Goal: Find specific page/section: Find specific page/section

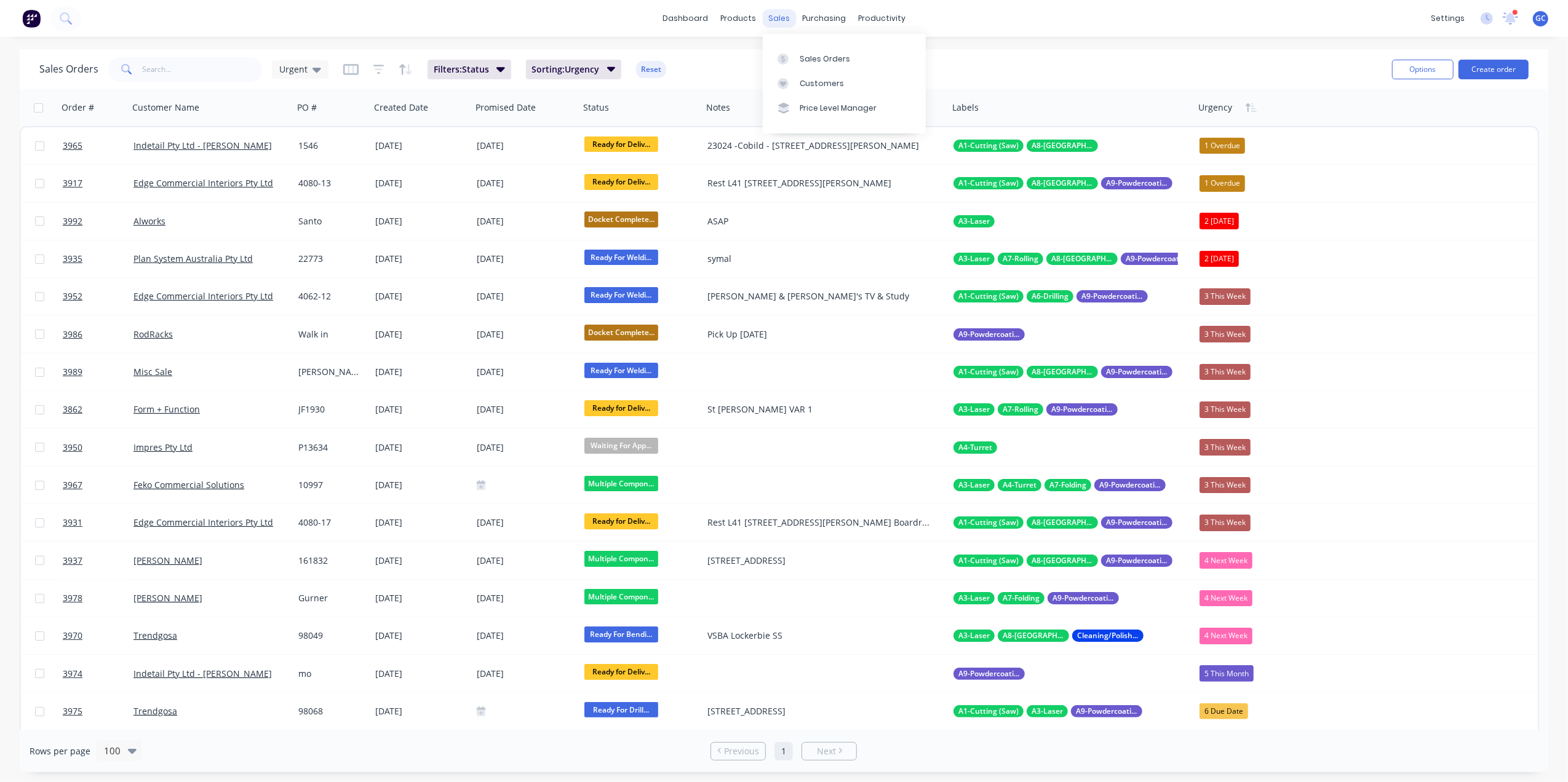
click at [779, 18] on div "sales" at bounding box center [779, 18] width 33 height 19
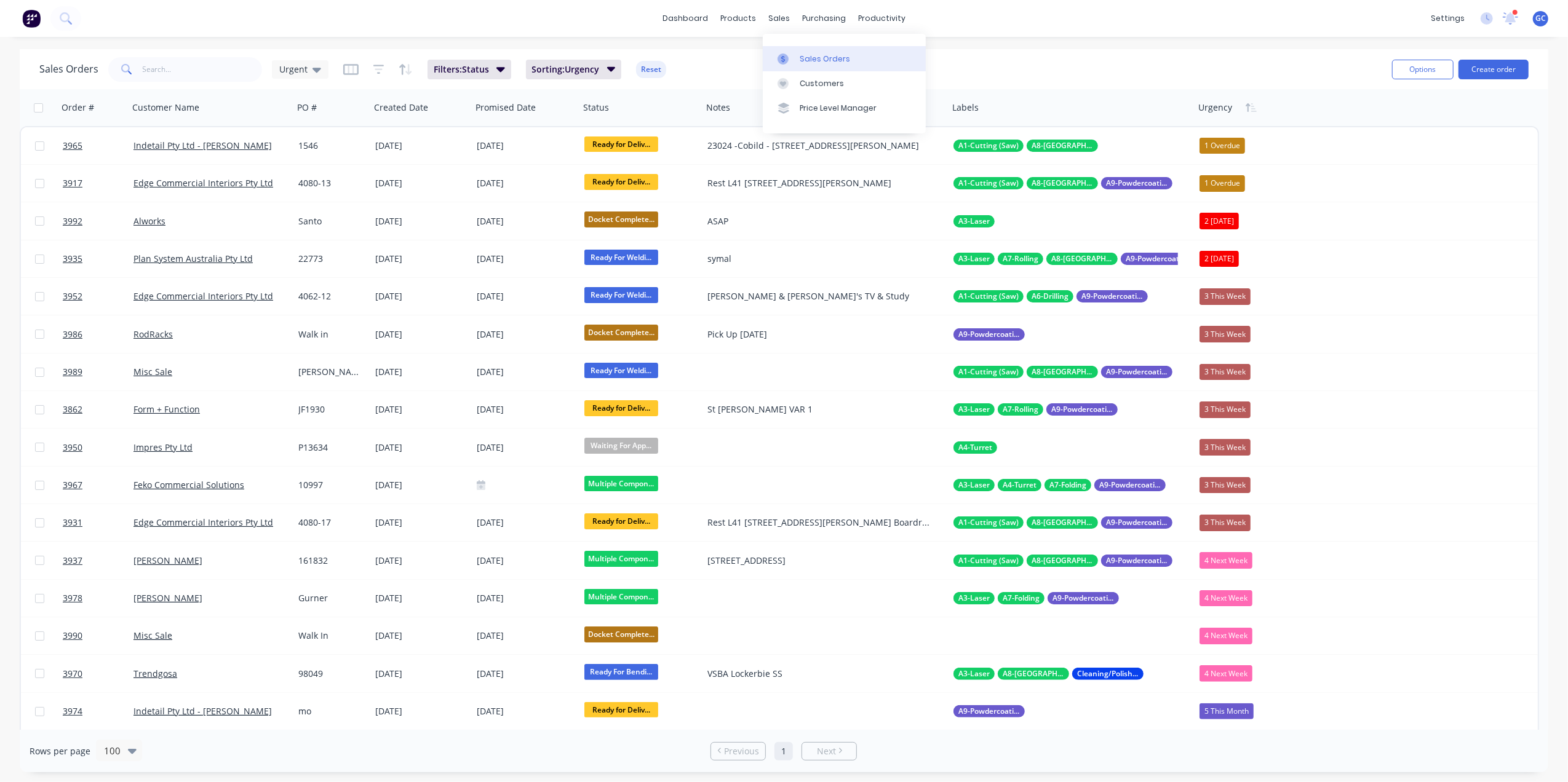
click at [806, 51] on link "Sales Orders" at bounding box center [843, 58] width 163 height 25
click at [821, 82] on div "Customers" at bounding box center [821, 83] width 44 height 11
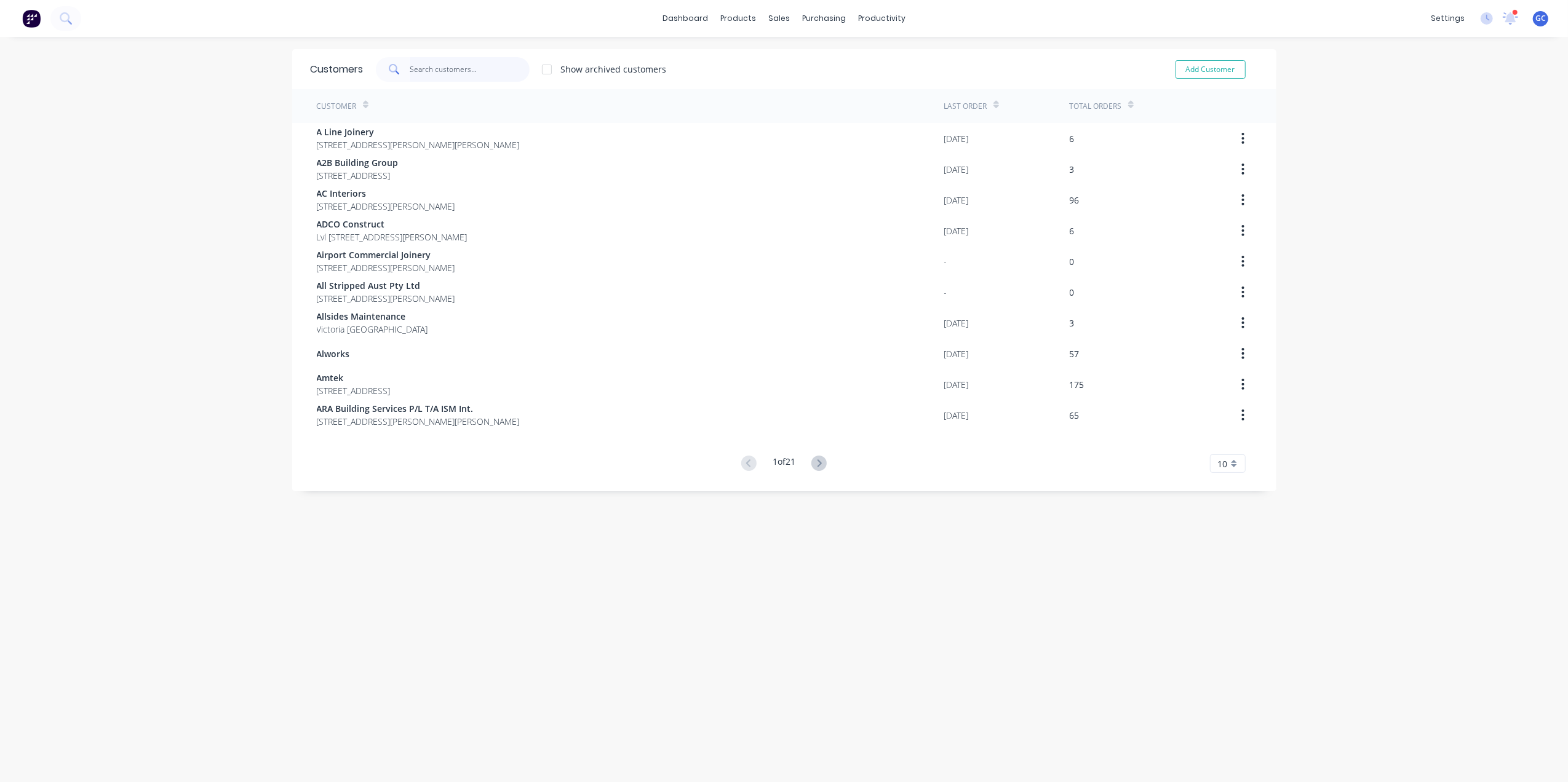
click at [476, 67] on input "text" at bounding box center [470, 69] width 120 height 25
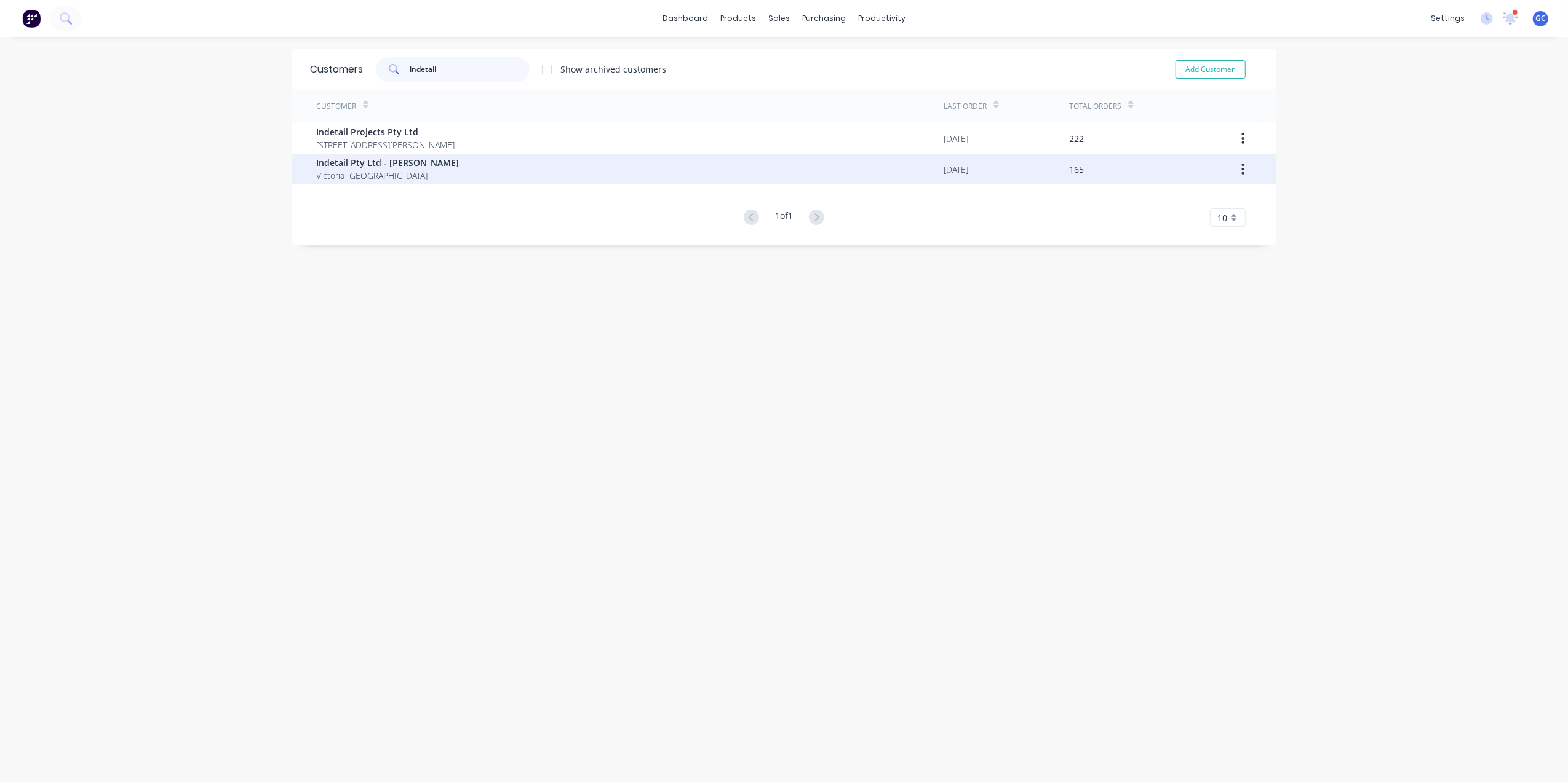
type input "indetail"
click at [1233, 167] on button "button" at bounding box center [1242, 169] width 29 height 22
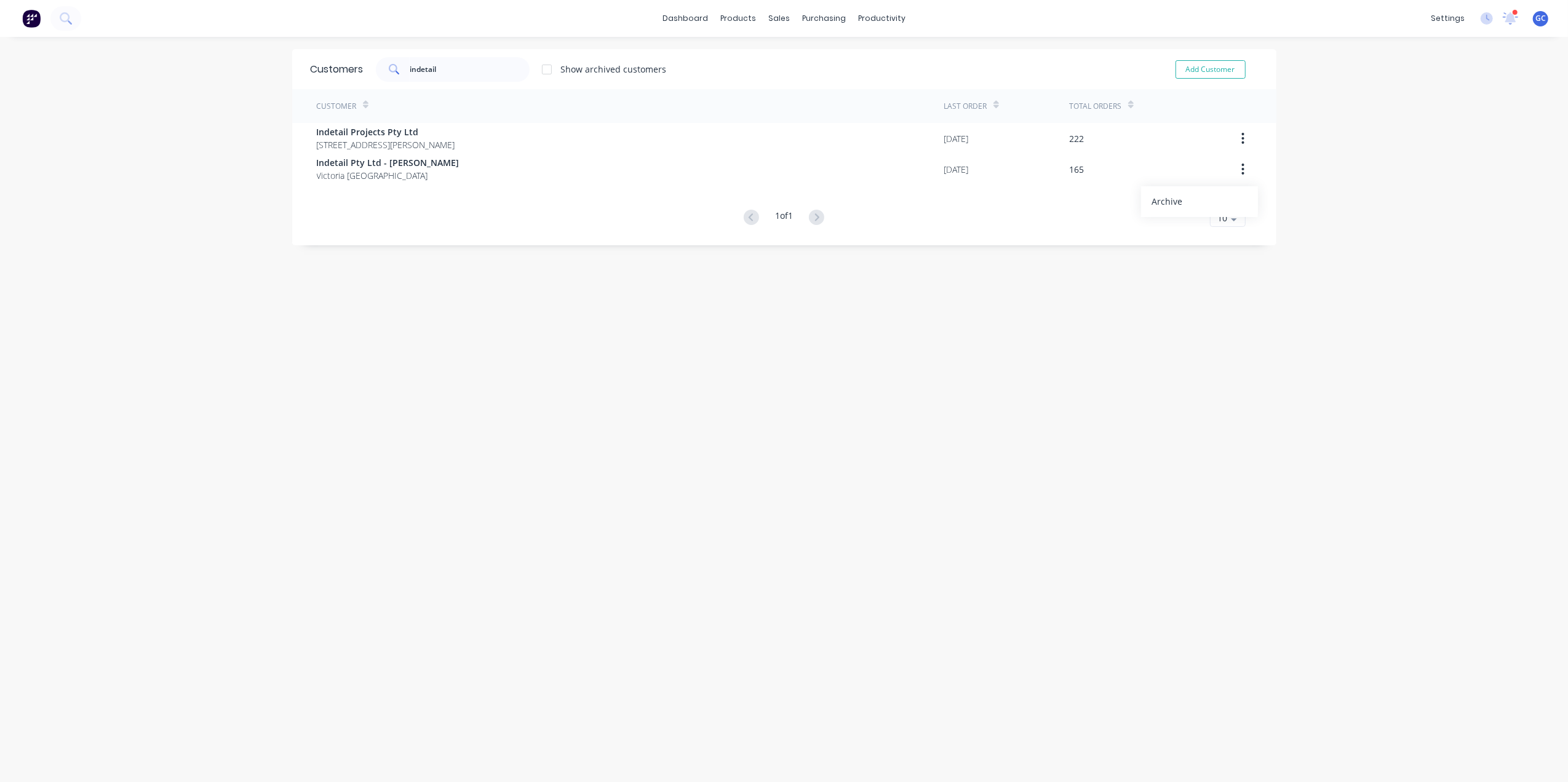
click at [948, 369] on div "Customers indetail Show archived customers Add Customer Customer Last Order Tot…" at bounding box center [784, 422] width 984 height 746
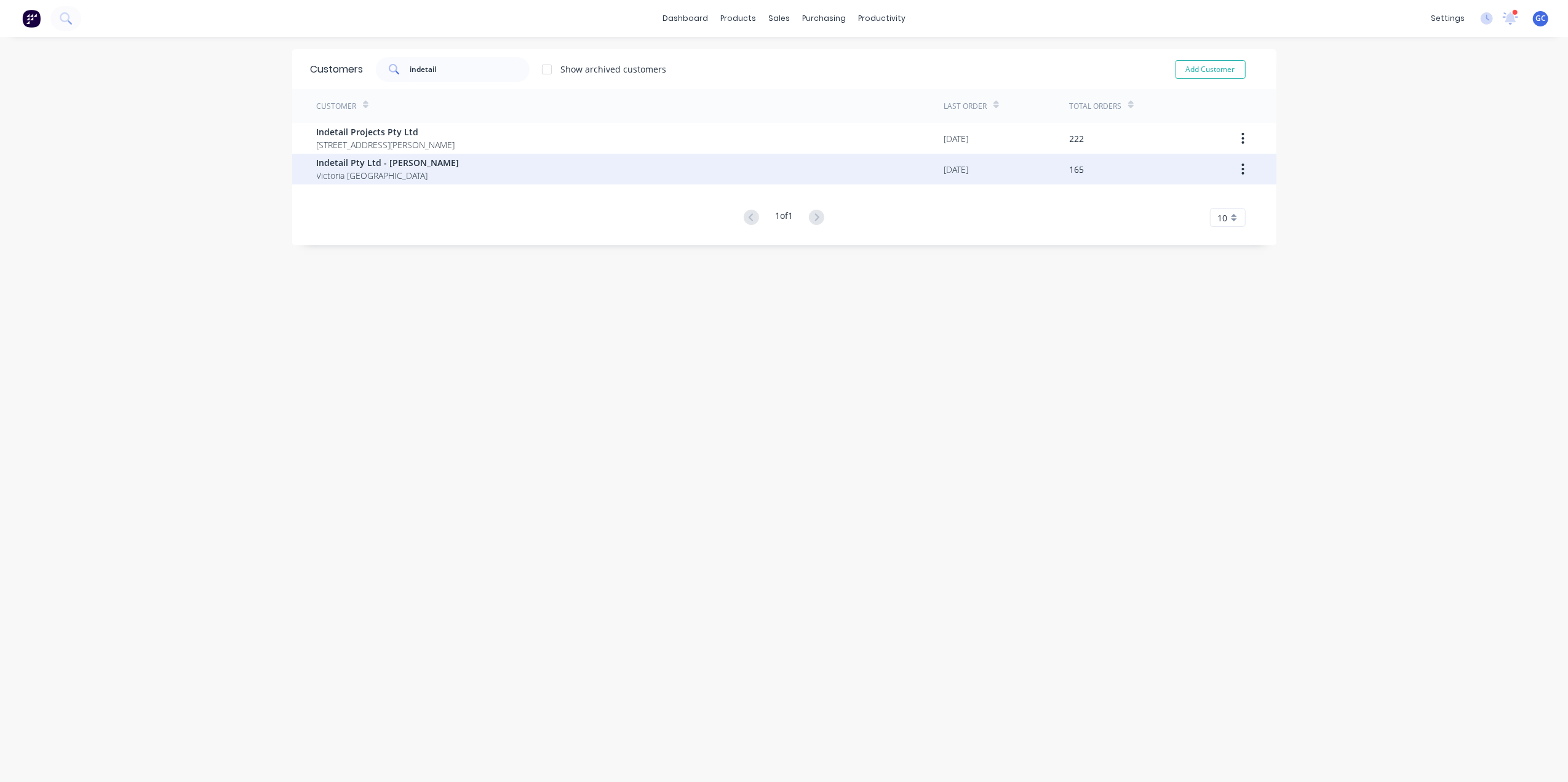
click at [424, 167] on span "Indetail Pty Ltd - [PERSON_NAME]" at bounding box center [388, 163] width 143 height 13
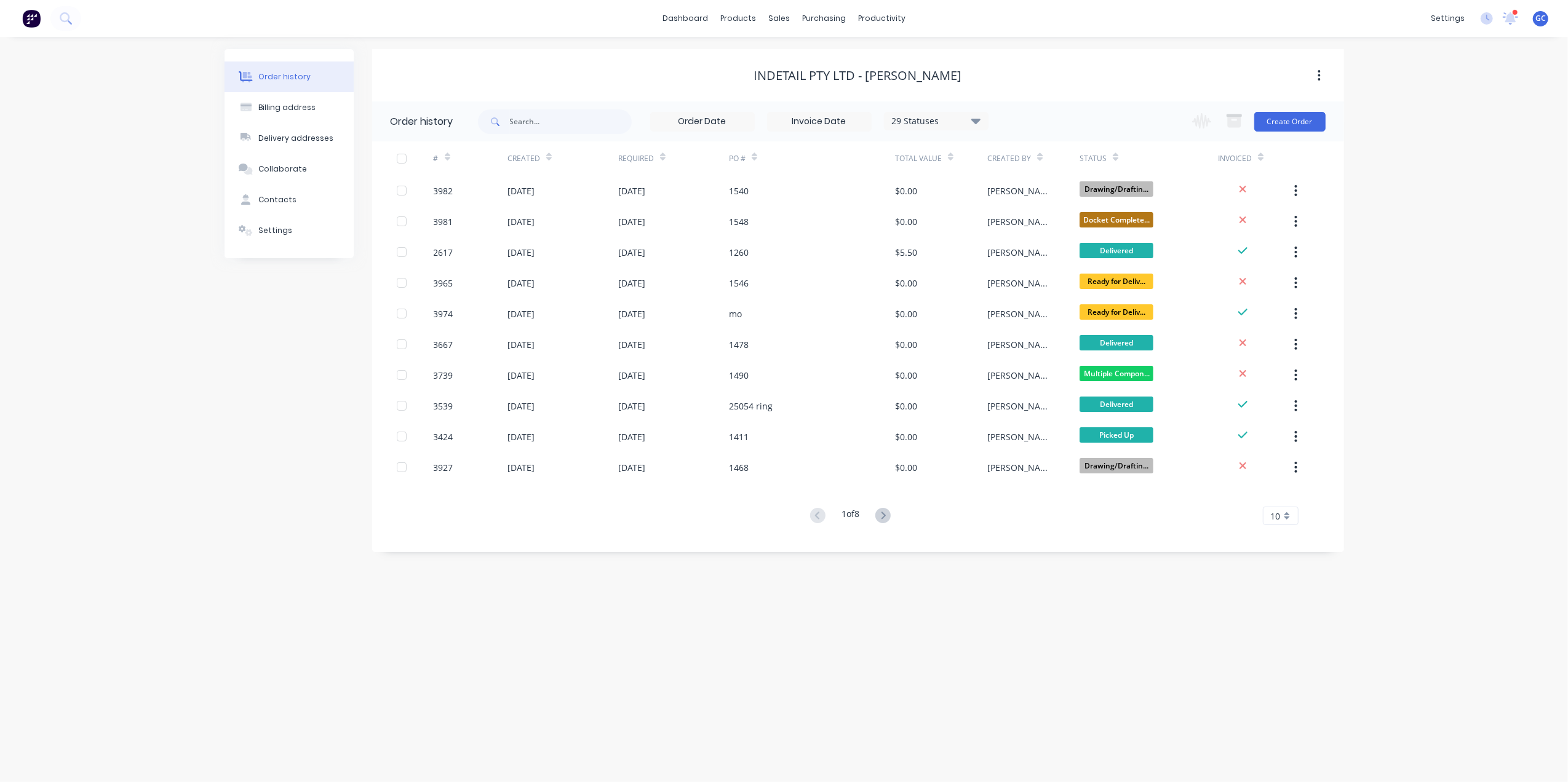
click at [910, 70] on div "Indetail Pty Ltd - [PERSON_NAME]" at bounding box center [858, 75] width 208 height 15
click at [1333, 70] on button "button" at bounding box center [1319, 76] width 29 height 22
click at [1091, 68] on div "Indetail Pty Ltd - [PERSON_NAME]" at bounding box center [858, 75] width 972 height 15
click at [943, 70] on div "Indetail Pty Ltd - [PERSON_NAME]" at bounding box center [858, 75] width 208 height 15
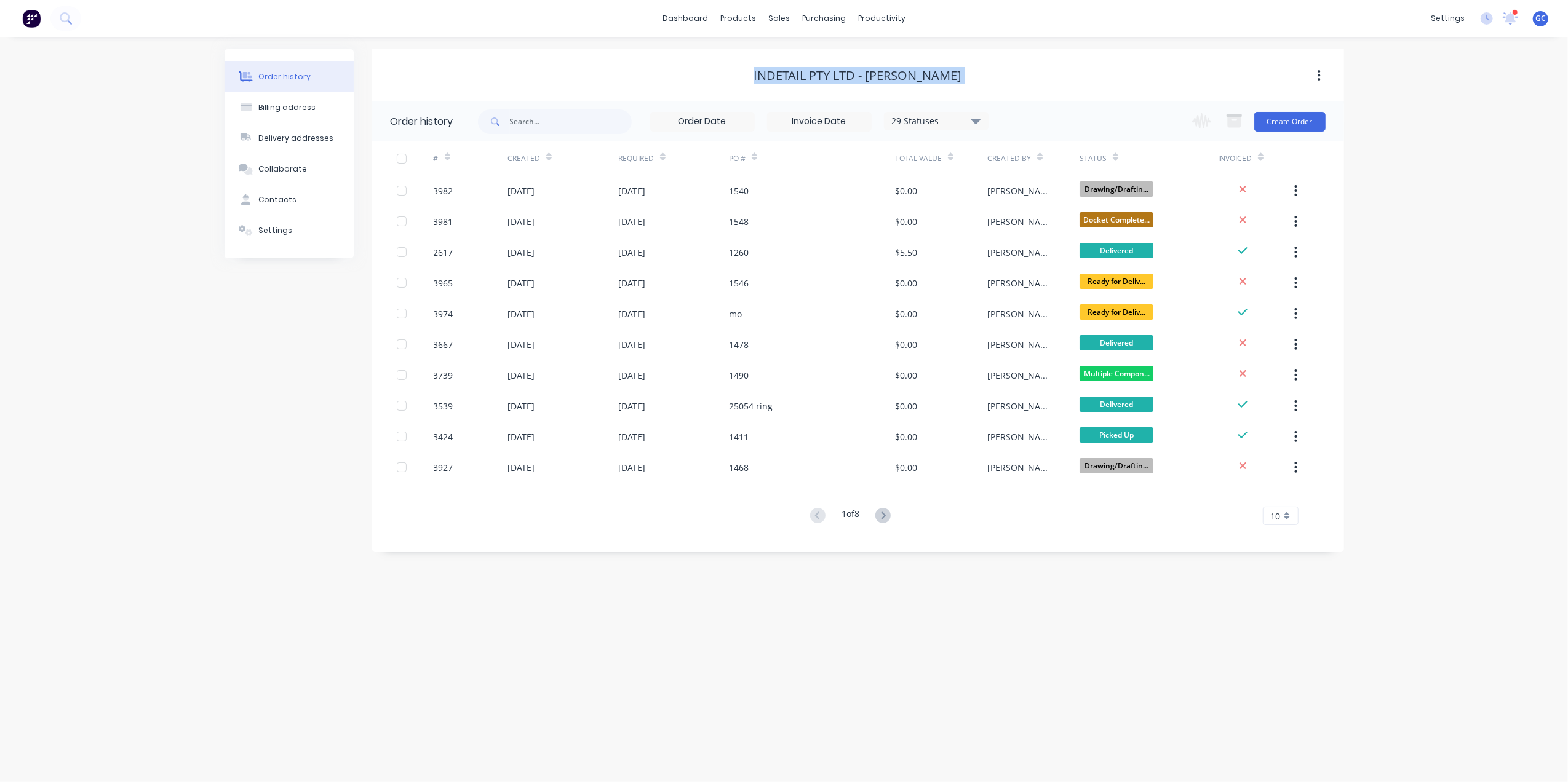
click at [943, 70] on div "Indetail Pty Ltd - [PERSON_NAME]" at bounding box center [858, 75] width 208 height 15
click at [962, 68] on div "Indetail Pty Ltd - [PERSON_NAME]" at bounding box center [858, 75] width 208 height 15
click at [971, 70] on div "Indetail Pty Ltd - [PERSON_NAME]" at bounding box center [858, 75] width 972 height 15
click at [962, 82] on div "Indetail Pty Ltd - [PERSON_NAME]" at bounding box center [858, 75] width 208 height 15
click at [961, 79] on div "Indetail Pty Ltd - [PERSON_NAME]" at bounding box center [858, 75] width 208 height 15
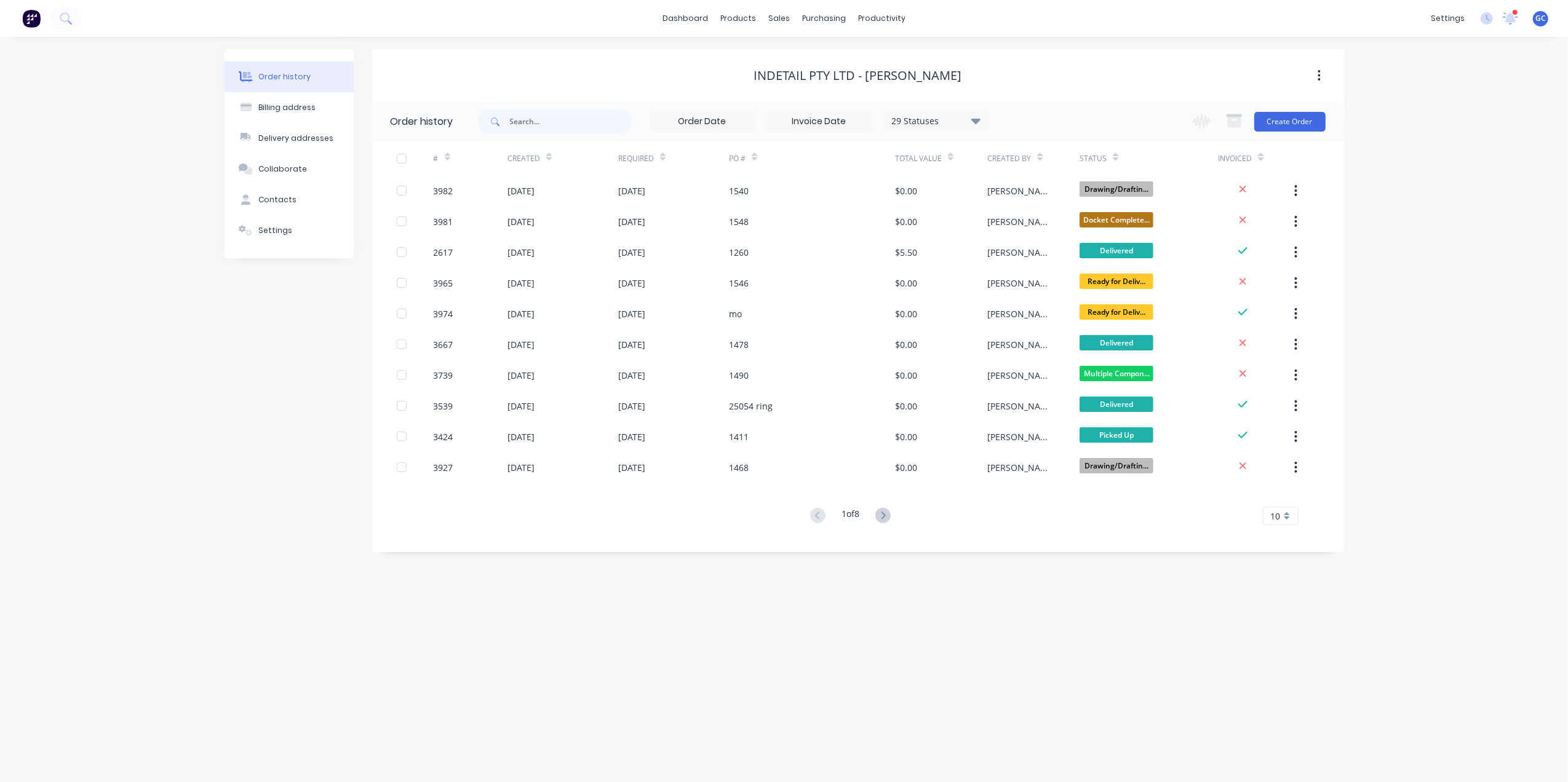
click at [961, 79] on div "Indetail Pty Ltd - [PERSON_NAME]" at bounding box center [858, 75] width 208 height 15
click at [268, 195] on div "Contacts" at bounding box center [277, 199] width 38 height 11
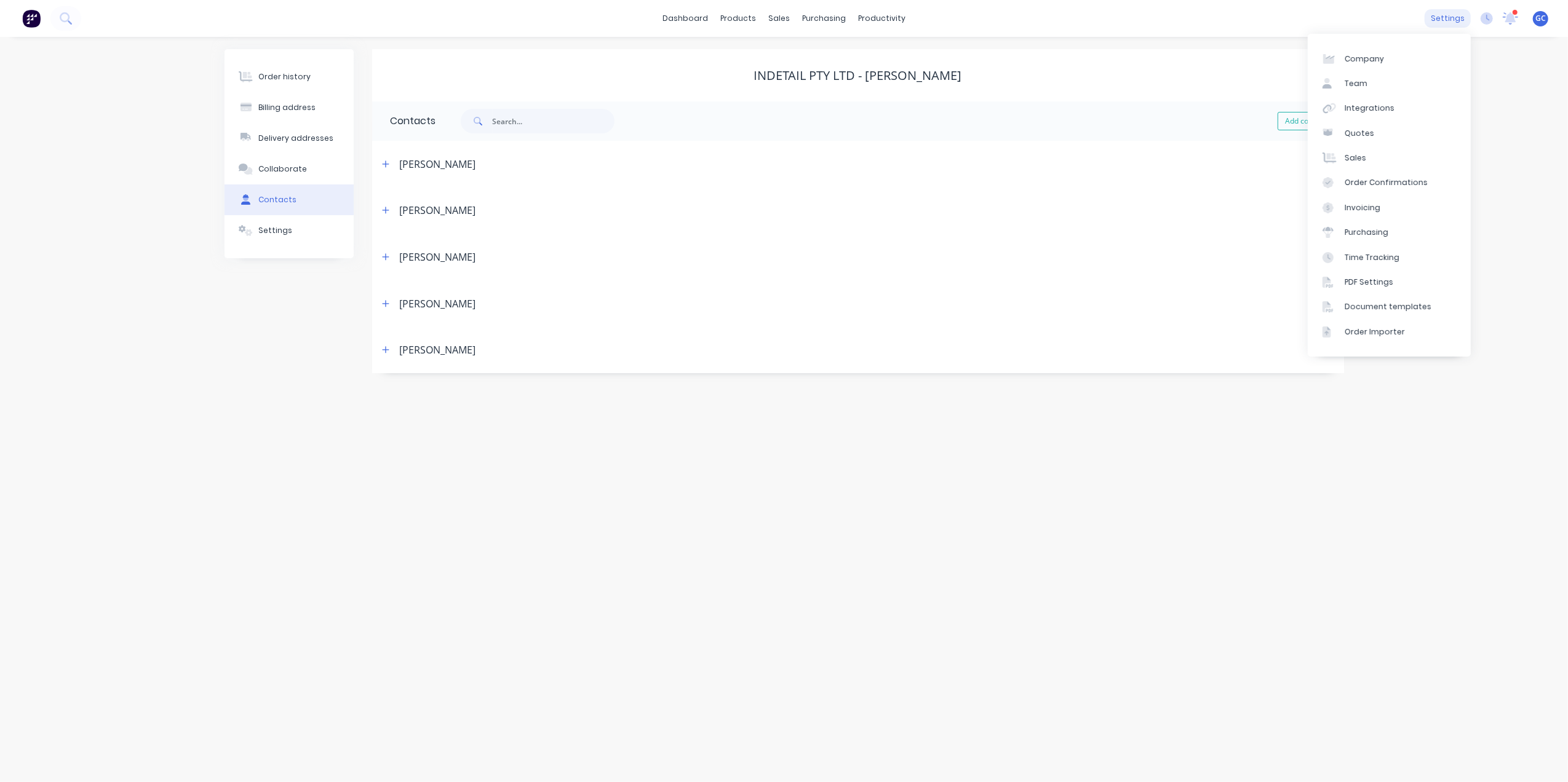
click at [1468, 21] on div "settings" at bounding box center [1447, 18] width 46 height 19
click at [816, 75] on link "Customers" at bounding box center [843, 83] width 163 height 25
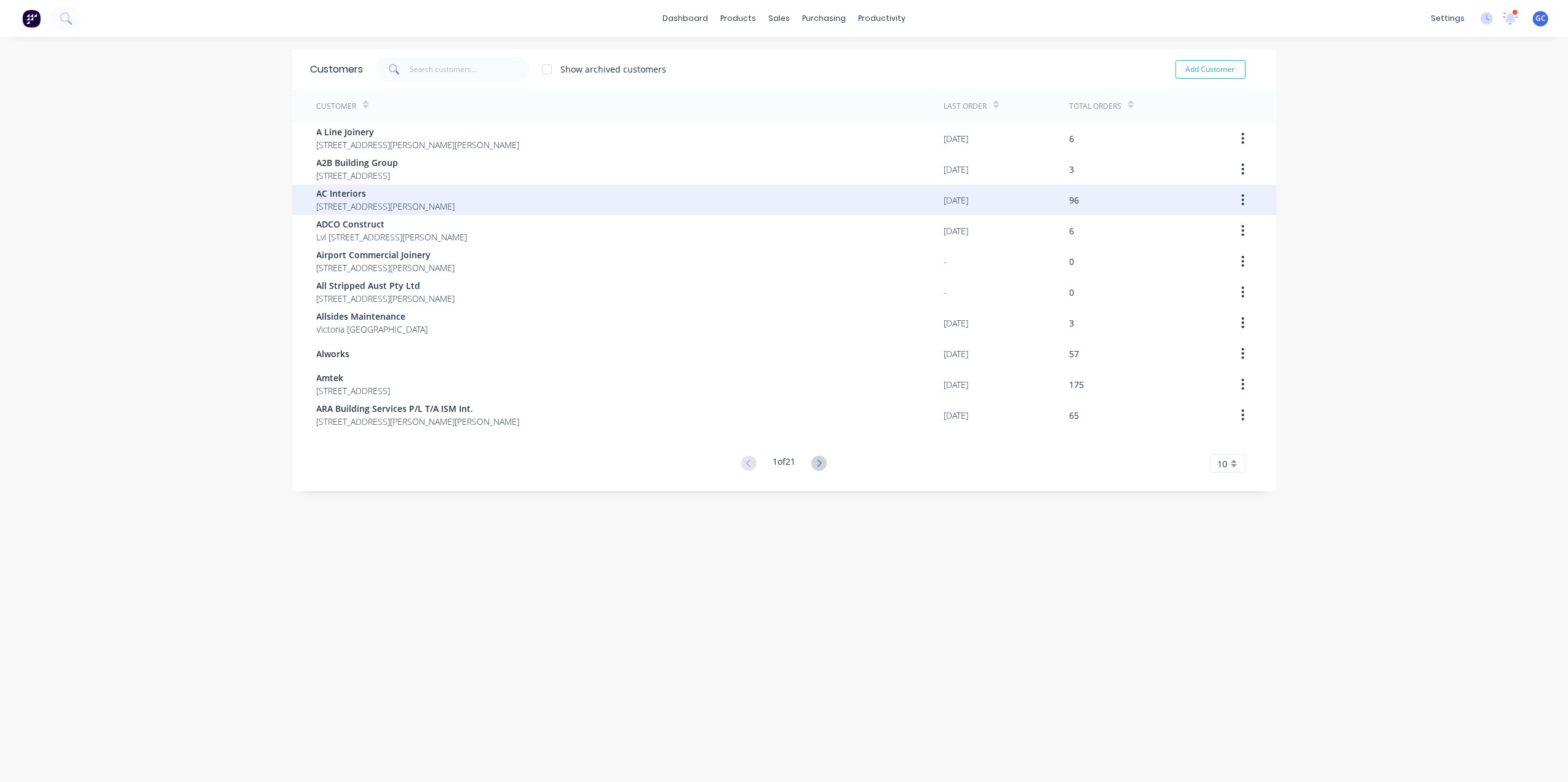
click at [1239, 195] on button "button" at bounding box center [1242, 200] width 29 height 22
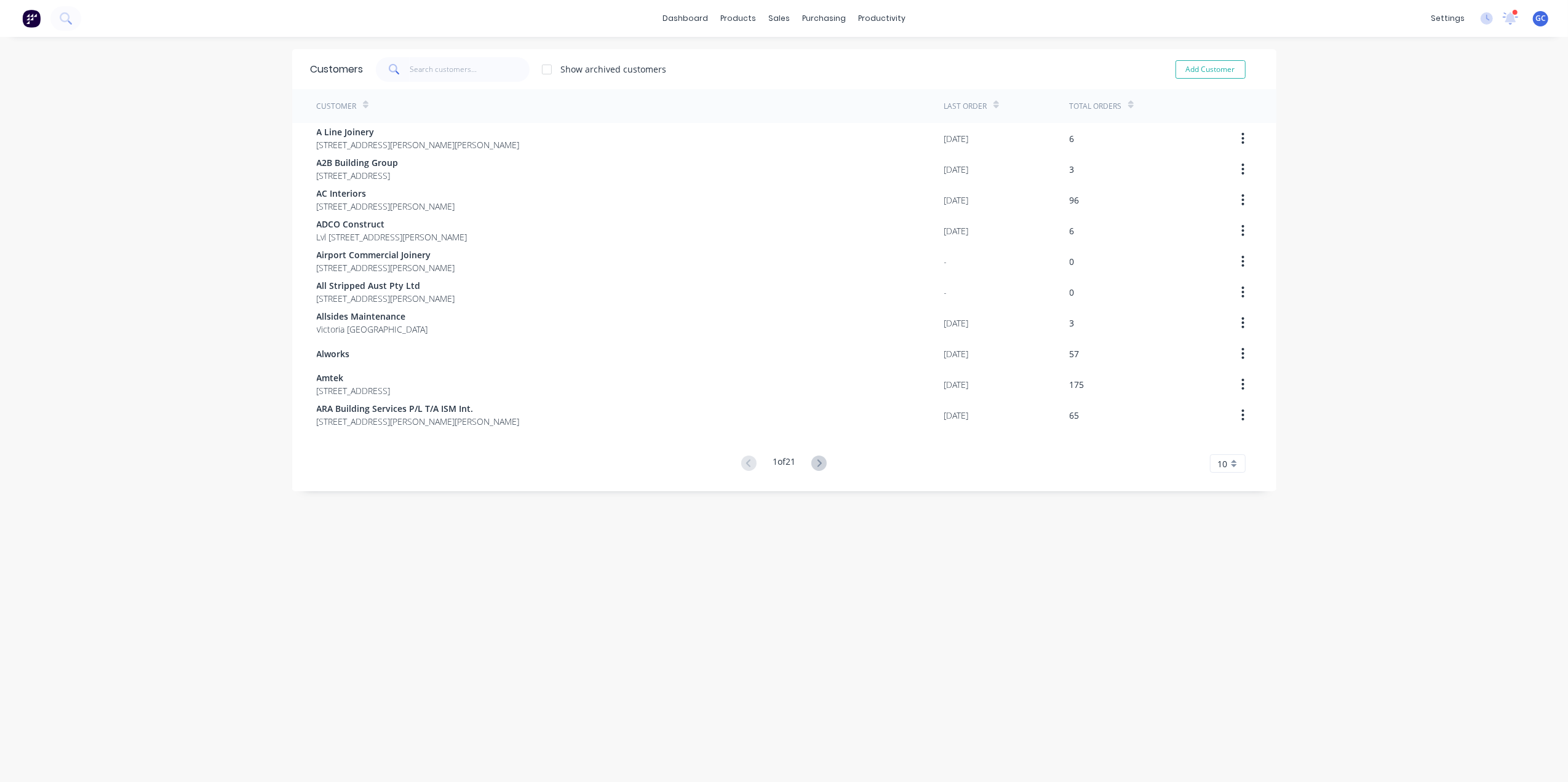
click at [1389, 222] on div "dashboard products sales purchasing productivity dashboard products Product Cat…" at bounding box center [784, 391] width 1568 height 782
click at [505, 69] on input "text" at bounding box center [470, 69] width 120 height 25
